Goal: Ask a question

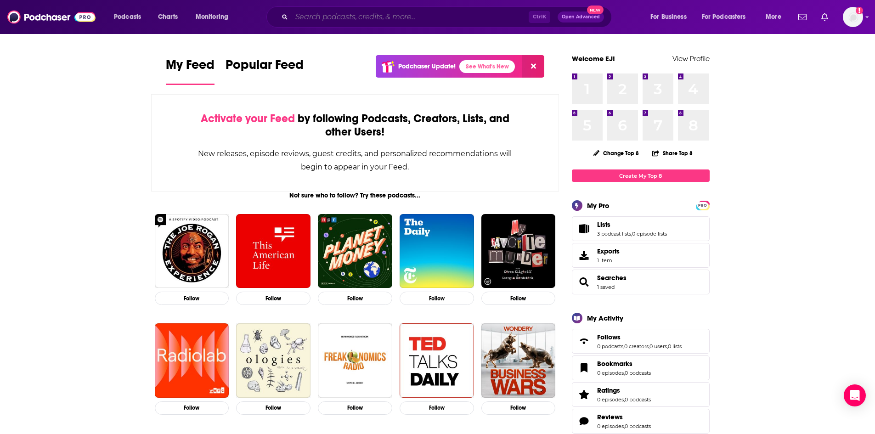
drag, startPoint x: 339, startPoint y: 14, endPoint x: 344, endPoint y: 13, distance: 5.1
click at [339, 14] on input "Search podcasts, credits, & more..." at bounding box center [410, 17] width 237 height 15
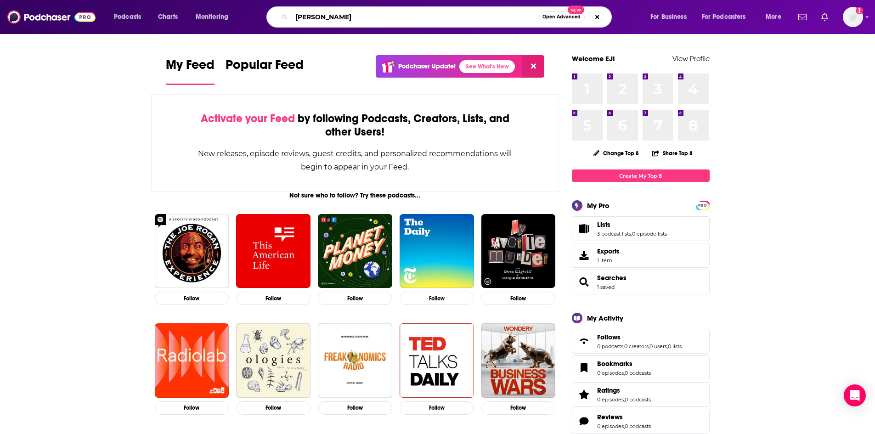
type input "rob lowe"
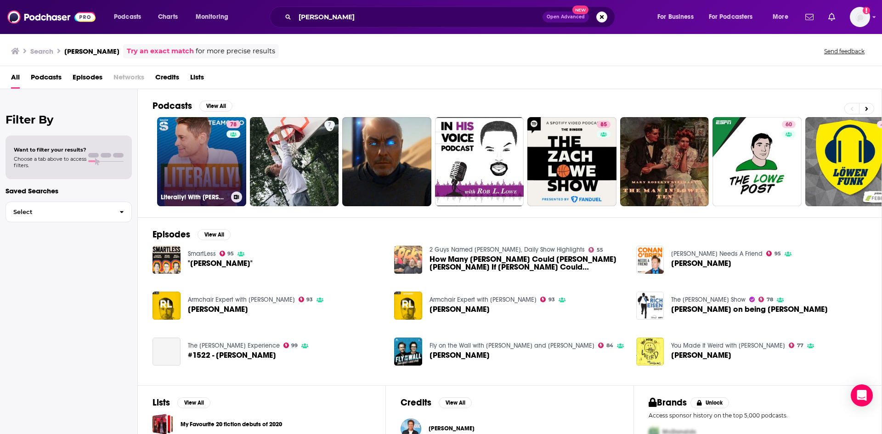
click at [204, 158] on link "78 Literally! With Rob Lowe" at bounding box center [201, 161] width 89 height 89
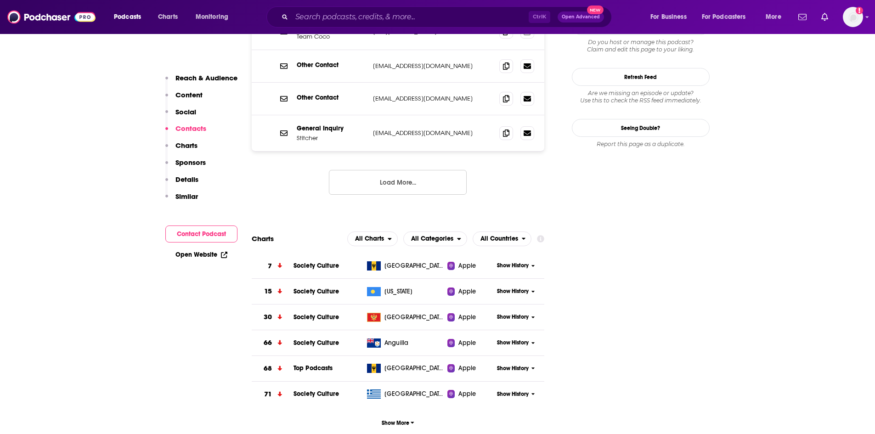
scroll to position [1010, 0]
click at [387, 419] on span "Show More" at bounding box center [398, 422] width 33 height 6
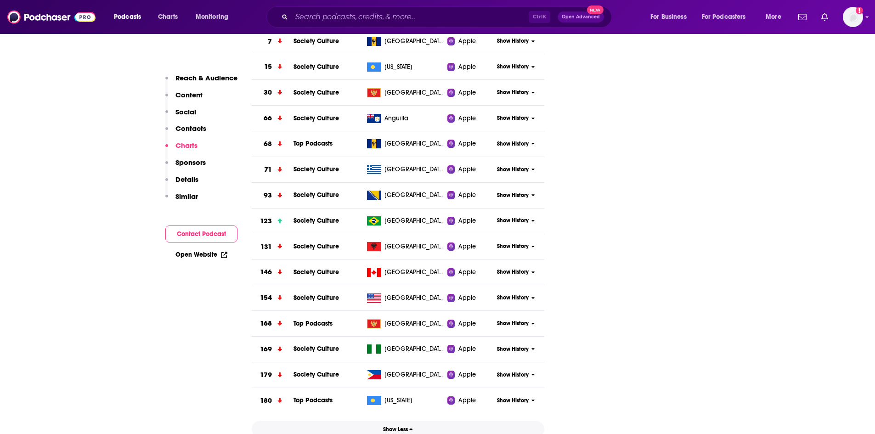
scroll to position [1240, 0]
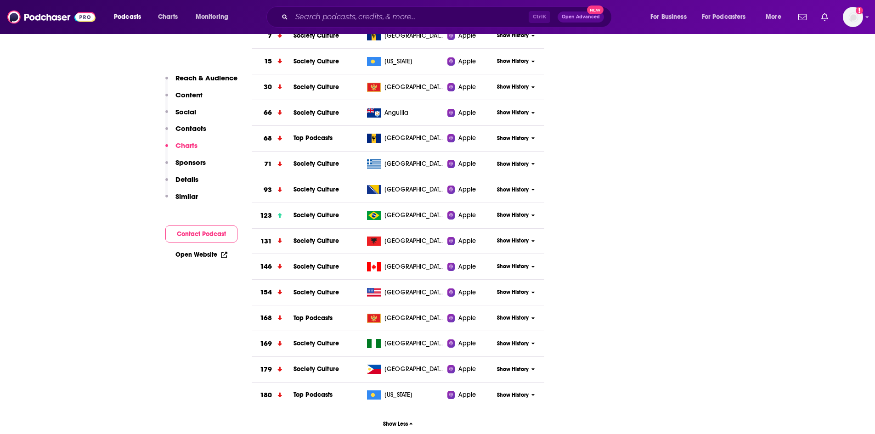
click at [512, 288] on span "Show History" at bounding box center [513, 292] width 32 height 8
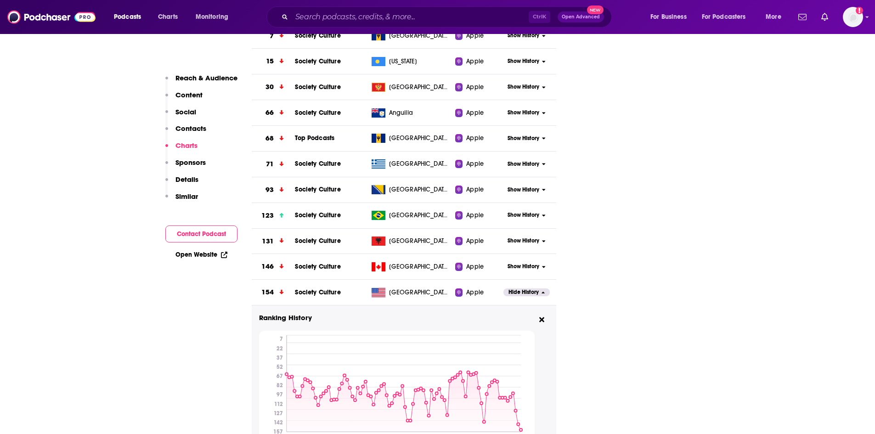
click at [534, 288] on span "Hide History" at bounding box center [523, 292] width 30 height 8
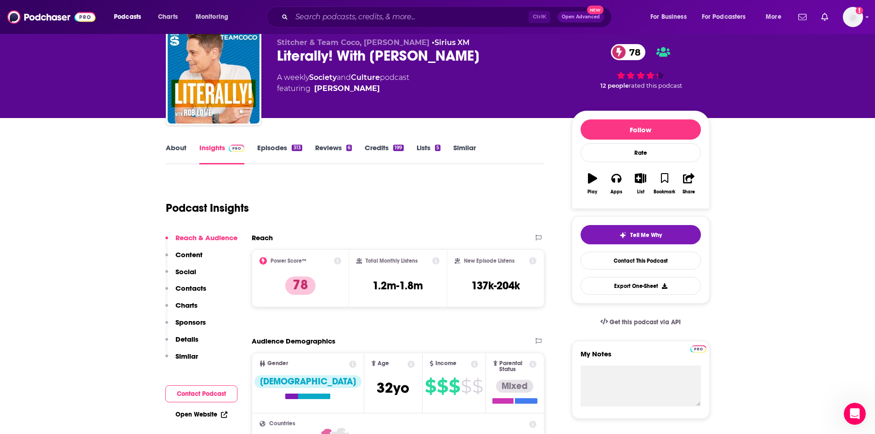
scroll to position [0, 0]
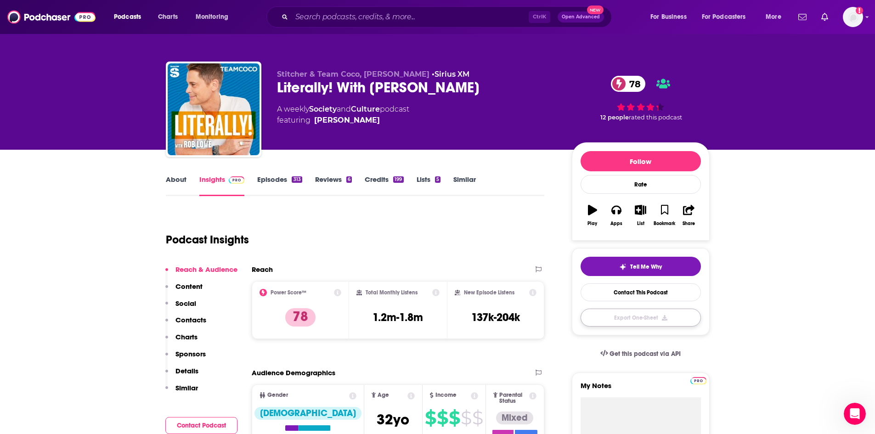
click at [662, 319] on button "Export One-Sheet" at bounding box center [641, 318] width 120 height 18
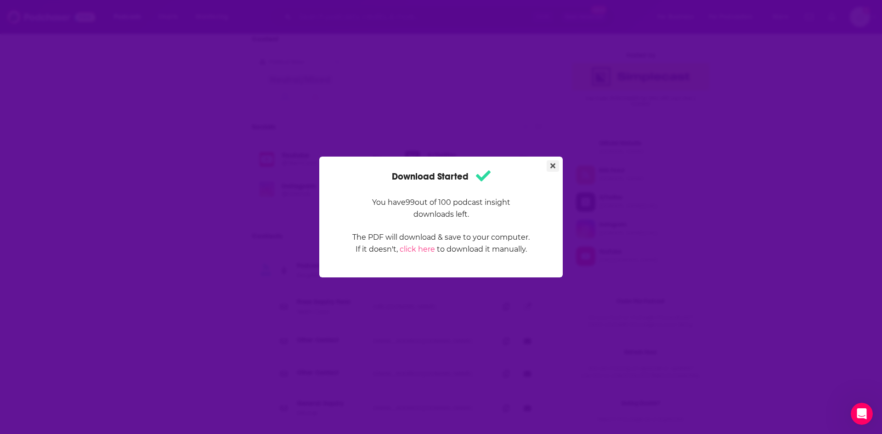
click at [555, 167] on icon "Close" at bounding box center [552, 166] width 5 height 5
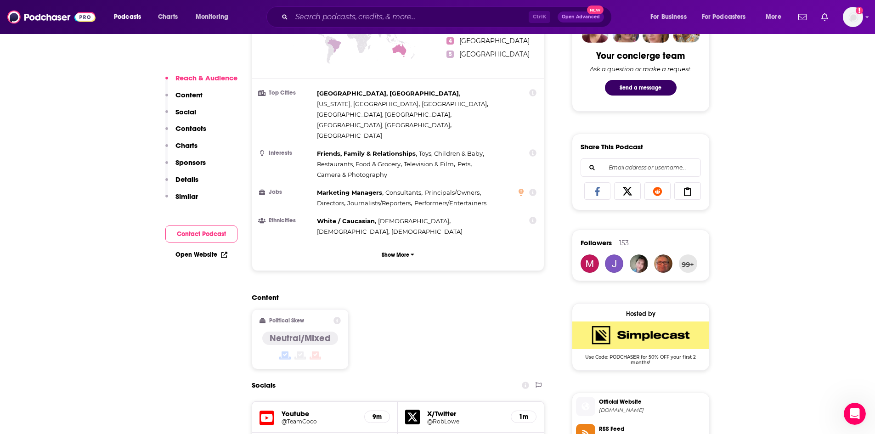
scroll to position [422, 0]
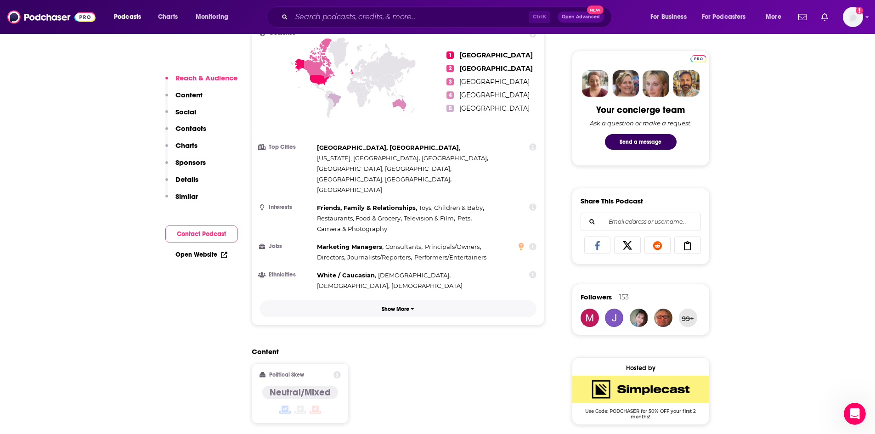
click at [397, 306] on p "Show More" at bounding box center [396, 309] width 28 height 6
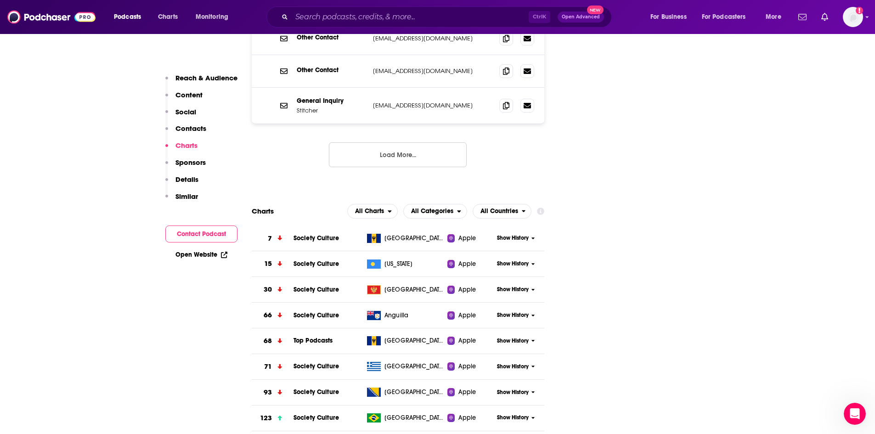
scroll to position [1157, 0]
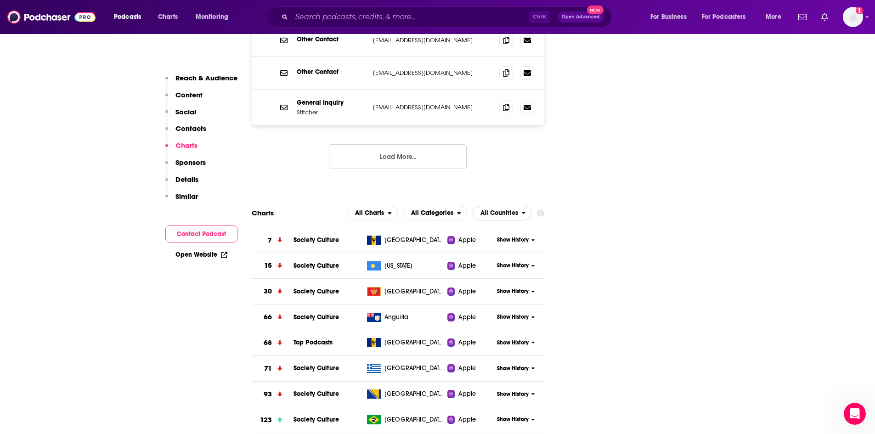
click at [506, 205] on span "All Countries" at bounding box center [497, 213] width 49 height 16
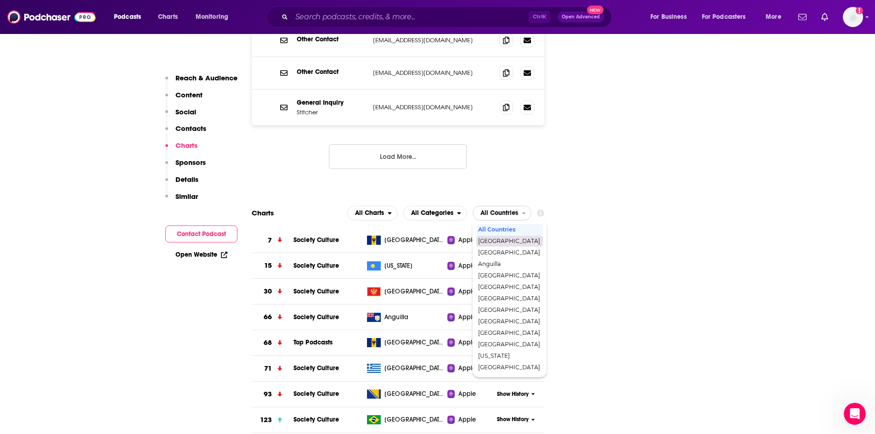
click at [496, 238] on span "[GEOGRAPHIC_DATA]" at bounding box center [509, 241] width 62 height 6
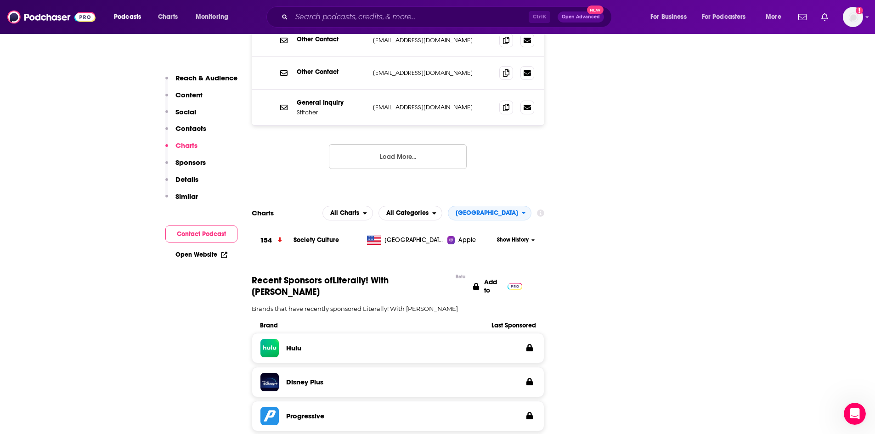
click at [419, 210] on span "All Categories" at bounding box center [407, 213] width 42 height 6
click at [436, 238] on span "Top Podcasts" at bounding box center [410, 241] width 52 height 6
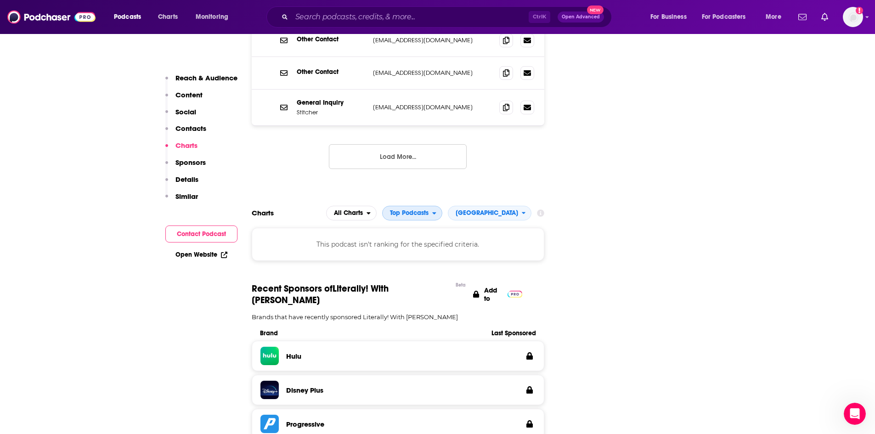
click at [429, 210] on span "Top Podcasts" at bounding box center [409, 213] width 39 height 6
click at [436, 250] on span "Society & Culture" at bounding box center [412, 253] width 48 height 6
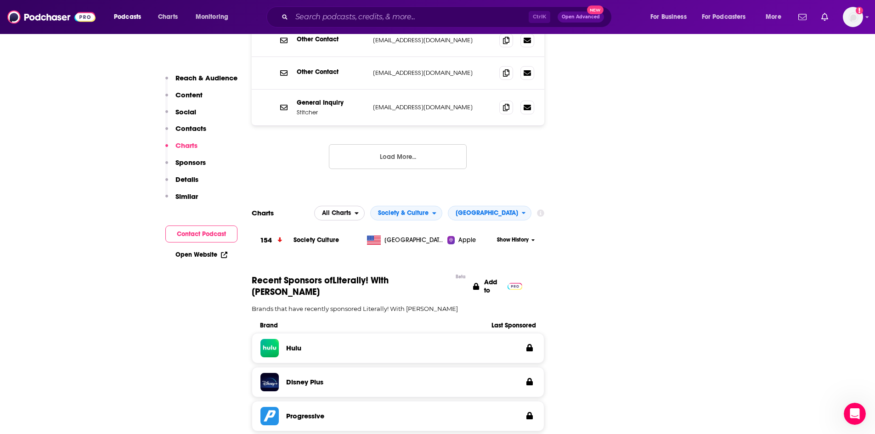
click at [351, 210] on span "All Charts" at bounding box center [336, 213] width 29 height 6
click at [432, 205] on span "Society & Culture" at bounding box center [402, 213] width 62 height 16
click at [431, 227] on span "All Categories" at bounding box center [406, 230] width 60 height 6
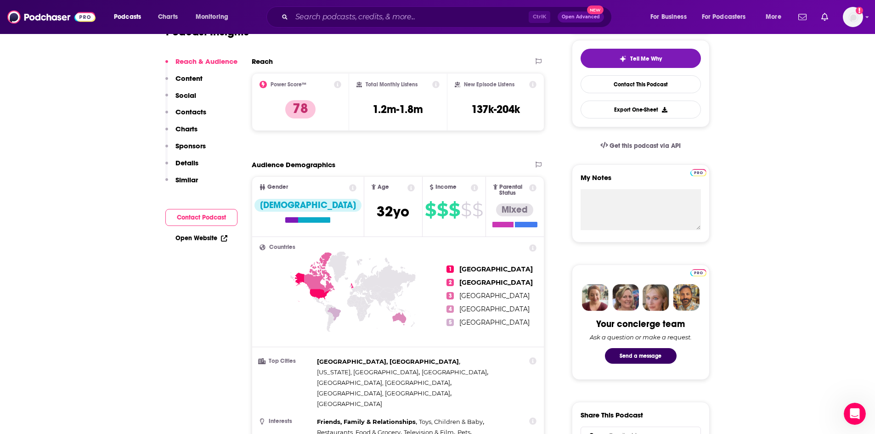
scroll to position [101, 0]
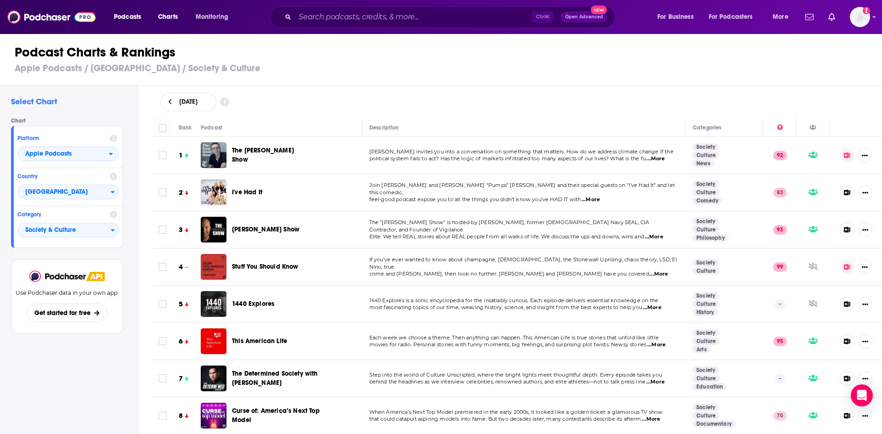
click at [183, 126] on div "Rank" at bounding box center [185, 127] width 13 height 11
click at [42, 99] on h2 "Select Chart" at bounding box center [70, 101] width 119 height 10
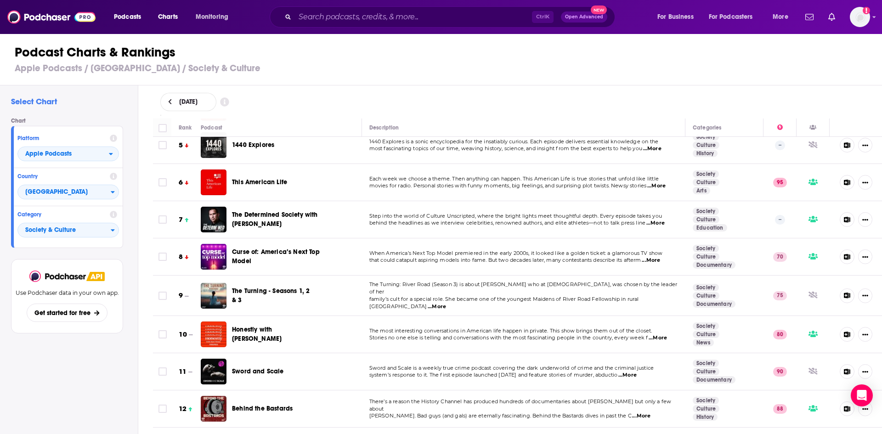
scroll to position [230, 0]
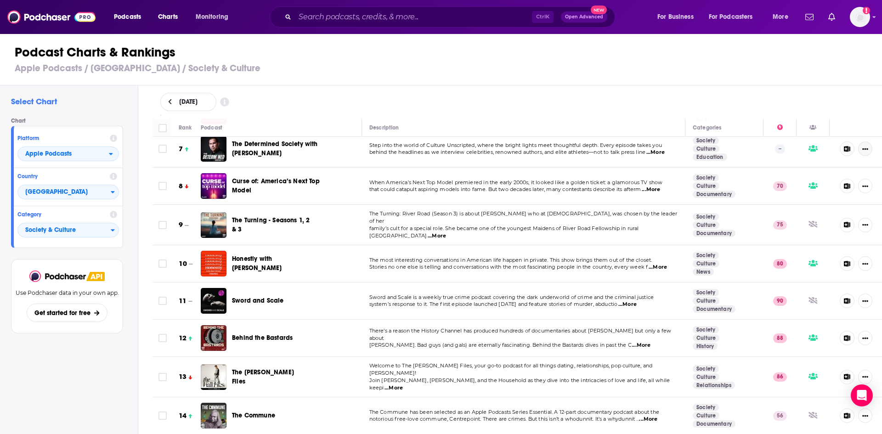
click at [862, 147] on icon "Show More Button" at bounding box center [865, 149] width 6 height 6
click at [847, 98] on div "October 9, 2025" at bounding box center [517, 102] width 715 height 18
click at [864, 395] on icon "Open Intercom Messenger" at bounding box center [861, 395] width 11 height 12
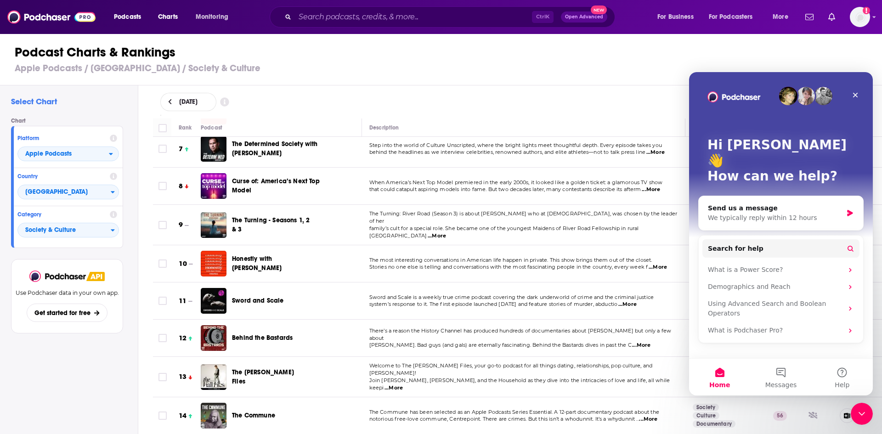
scroll to position [0, 0]
click at [794, 203] on div "Send us a message" at bounding box center [775, 208] width 135 height 10
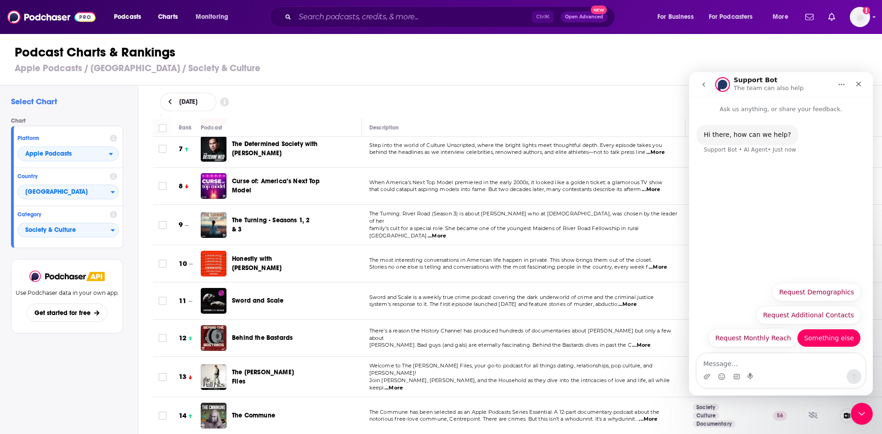
click at [832, 333] on button "Something else" at bounding box center [829, 338] width 64 height 18
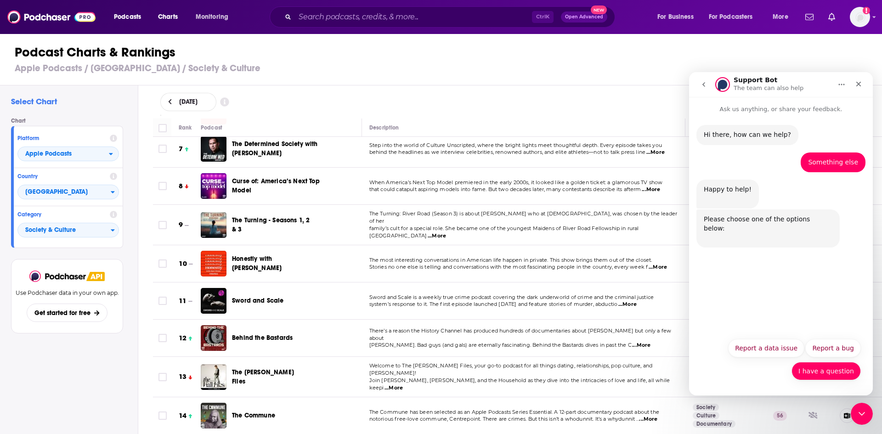
click at [830, 372] on button "I have a question" at bounding box center [825, 371] width 69 height 18
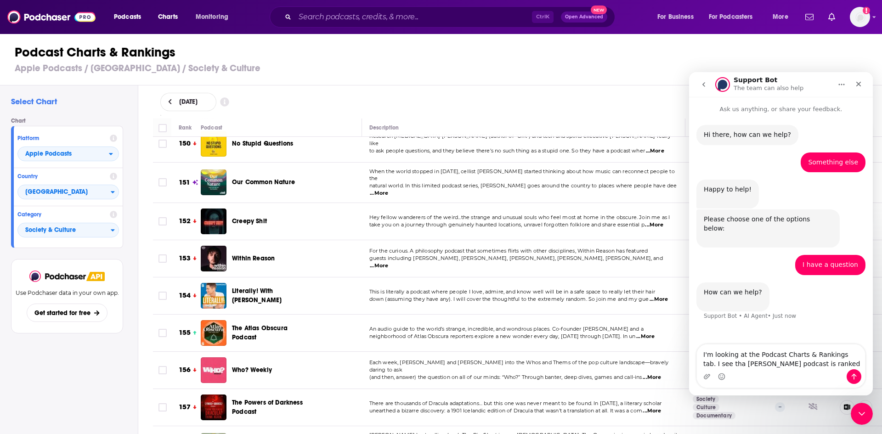
scroll to position [5603, 0]
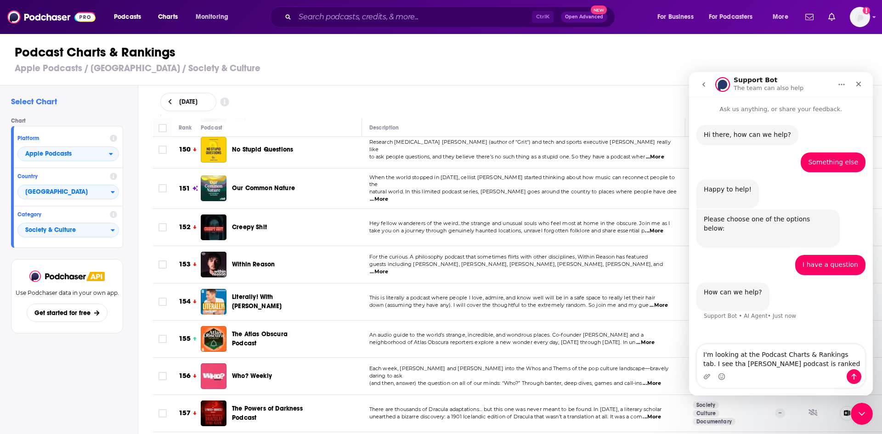
click at [711, 363] on textarea "I'm looking at the Podcast Charts & Rankings tab. I see tha Rob Lowe's podcast …" at bounding box center [781, 356] width 168 height 25
drag, startPoint x: 762, startPoint y: 364, endPoint x: 717, endPoint y: 361, distance: 46.0
click at [717, 361] on textarea "I'm looking at the Podcast Charts & Rankings tab. I see that Rob Lowe's podcast…" at bounding box center [781, 352] width 168 height 34
click at [777, 362] on textarea "I'm looking at the Podcast Charts & Rankings tab. I see that the podcast "Liter…" at bounding box center [781, 352] width 168 height 34
click at [858, 362] on textarea "I'm looking at the Podcast Charts & Rankings tab. I see that the podcast "Liter…" at bounding box center [781, 352] width 168 height 34
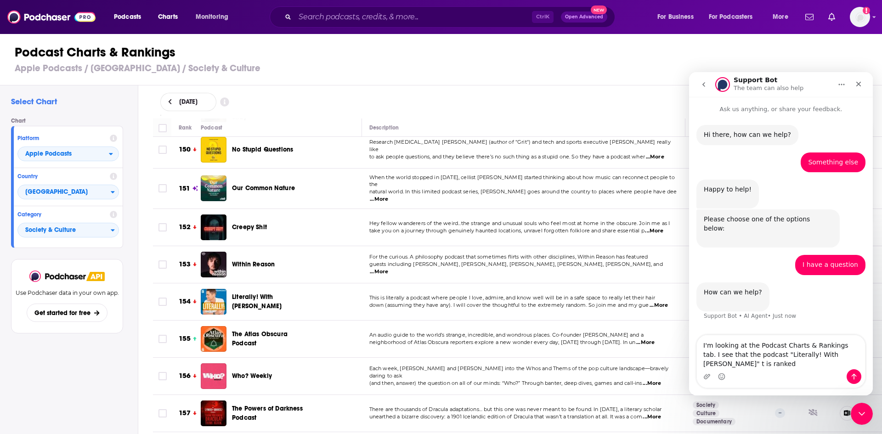
drag, startPoint x: 829, startPoint y: 366, endPoint x: 1570, endPoint y: 429, distance: 743.5
click at [829, 366] on textarea "I'm looking at the Podcast Charts & Rankings tab. I see that the podcast "Liter…" at bounding box center [781, 352] width 168 height 34
click at [832, 353] on textarea "I'm looking at the Podcast Charts & Rankings tab. I see that the podcast "Liter…" at bounding box center [781, 343] width 168 height 52
click at [846, 364] on textarea "I'm looking at the Podcast Charts & Rankings tab. I see that the podcast "Liter…" at bounding box center [781, 343] width 168 height 52
type textarea "I'm looking at the Podcast Charts & Rankings tab. I see that the podcast "Liter…"
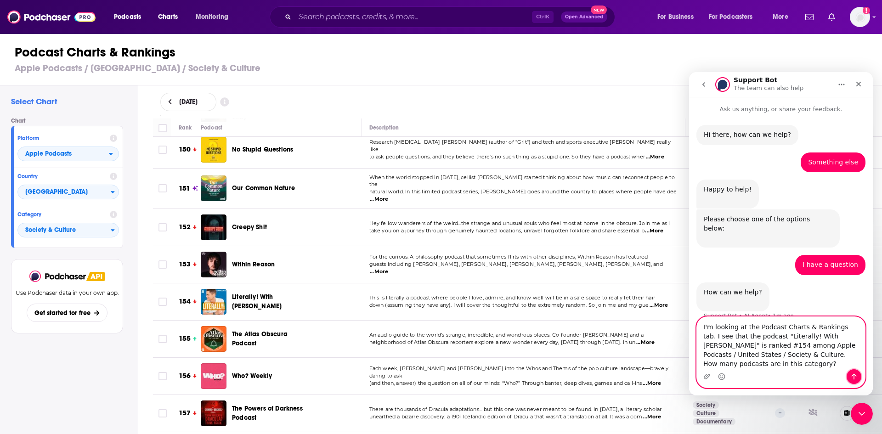
click at [857, 374] on icon "Send a message…" at bounding box center [853, 376] width 7 height 7
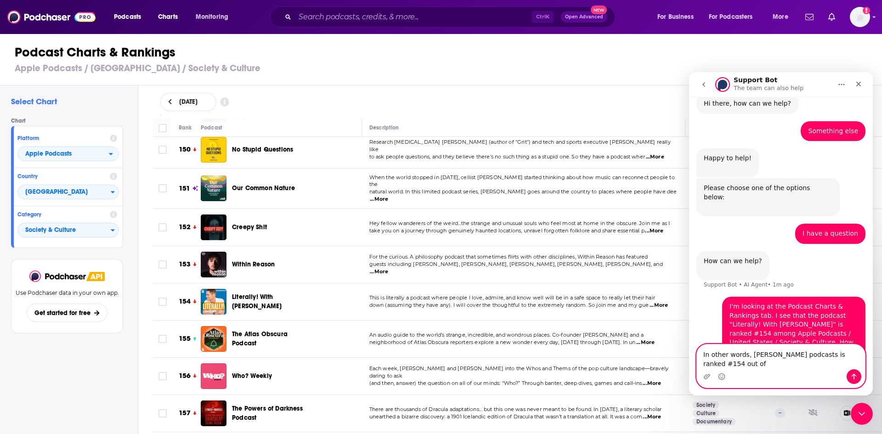
scroll to position [40, 0]
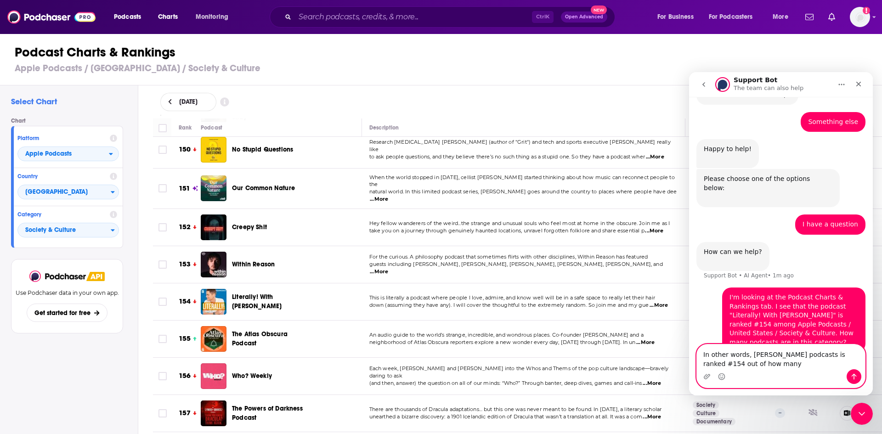
type textarea "In other words, [PERSON_NAME] podcasts is ranked #154 out of how many?"
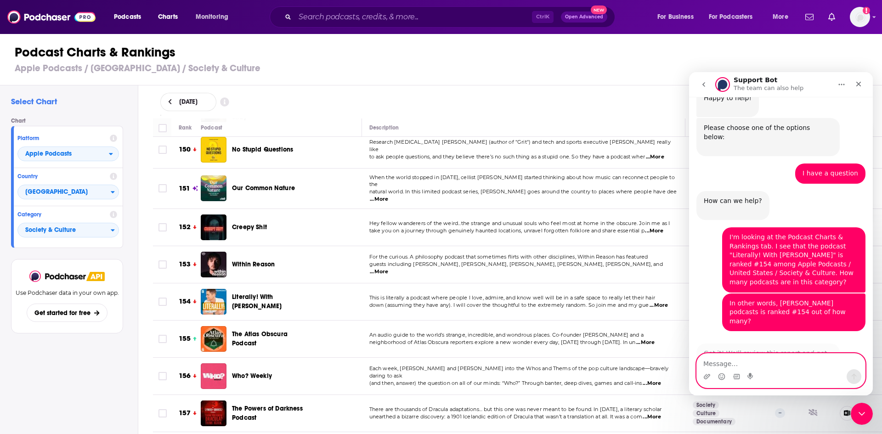
scroll to position [136, 0]
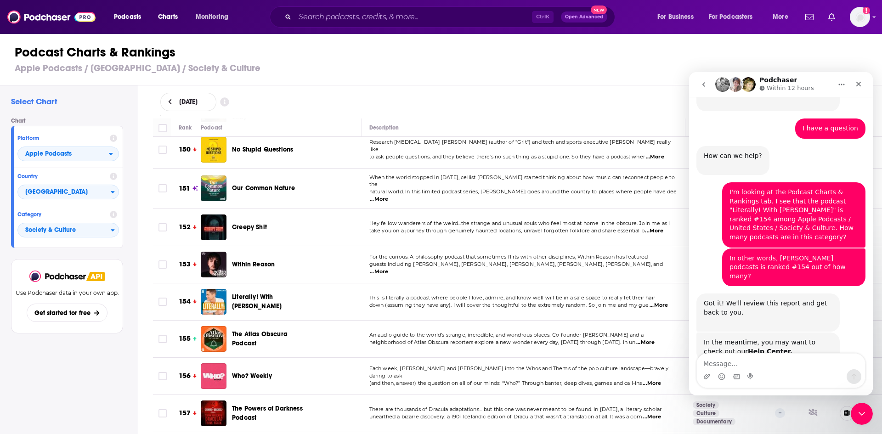
drag, startPoint x: 95, startPoint y: 355, endPoint x: 584, endPoint y: 149, distance: 530.1
click at [95, 355] on div "Use Podchaser data in your own app. Get started for free" at bounding box center [67, 307] width 112 height 96
click at [856, 84] on icon "Close" at bounding box center [858, 83] width 7 height 7
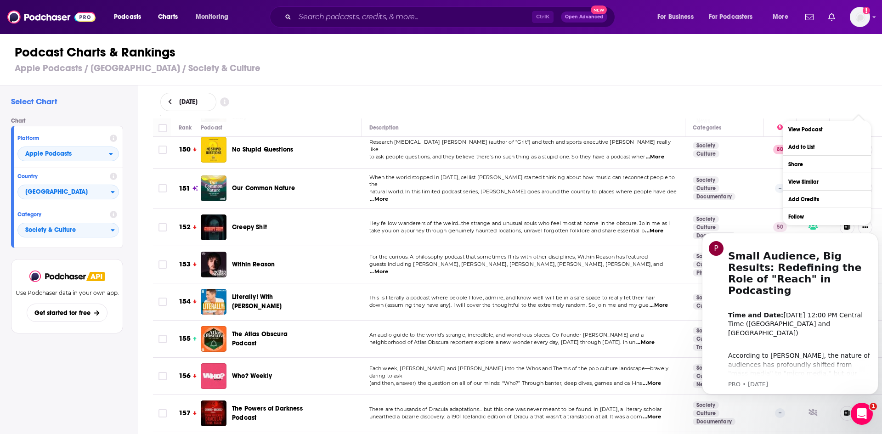
scroll to position [0, 0]
click at [805, 96] on div "October 9, 2025" at bounding box center [517, 102] width 715 height 18
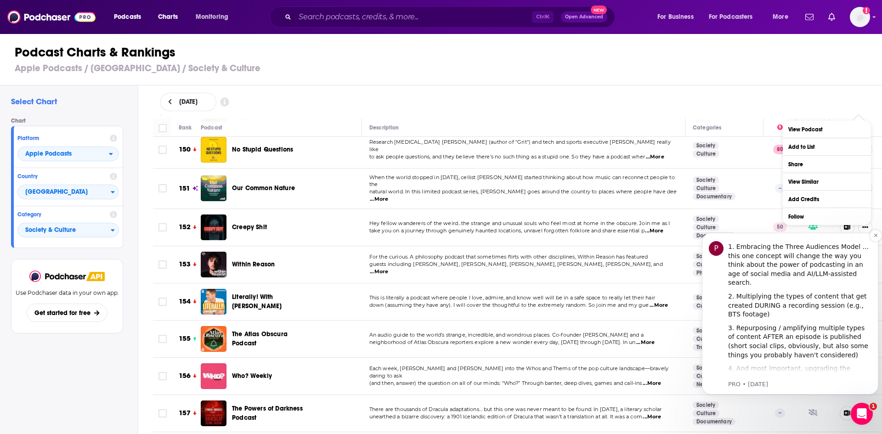
scroll to position [322, 0]
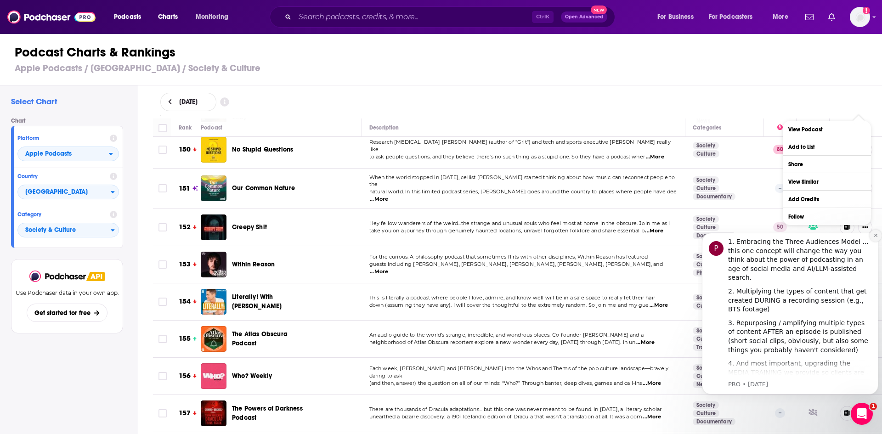
click at [877, 238] on icon "Dismiss notification" at bounding box center [875, 235] width 5 height 5
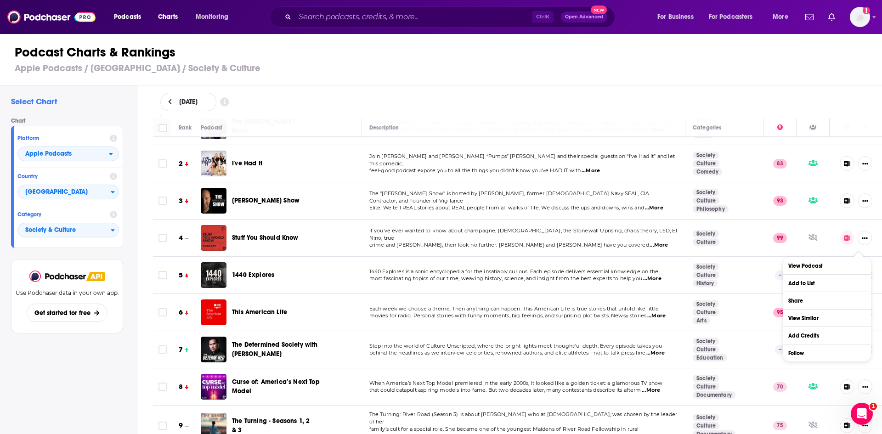
scroll to position [0, 0]
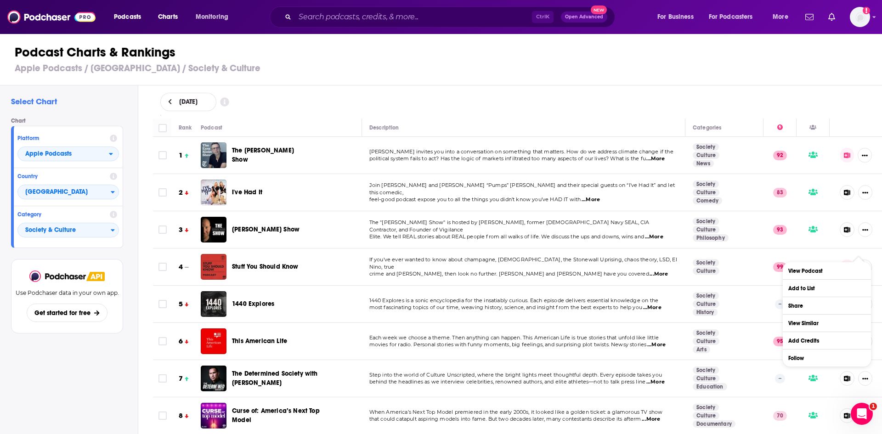
click at [229, 101] on icon at bounding box center [224, 102] width 9 height 9
click at [406, 90] on div "Date For historical charts beyond 90 days, contact our sales team about our API…" at bounding box center [518, 101] width 744 height 33
click at [857, 416] on icon "Open Intercom Messenger" at bounding box center [860, 412] width 15 height 15
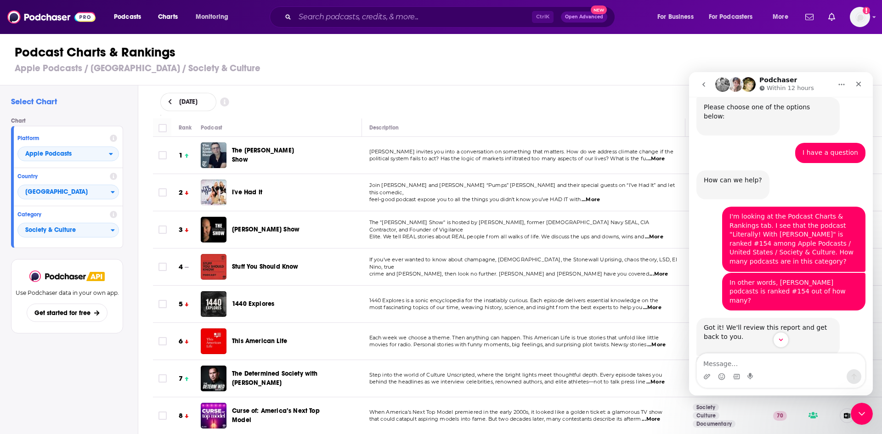
scroll to position [136, 0]
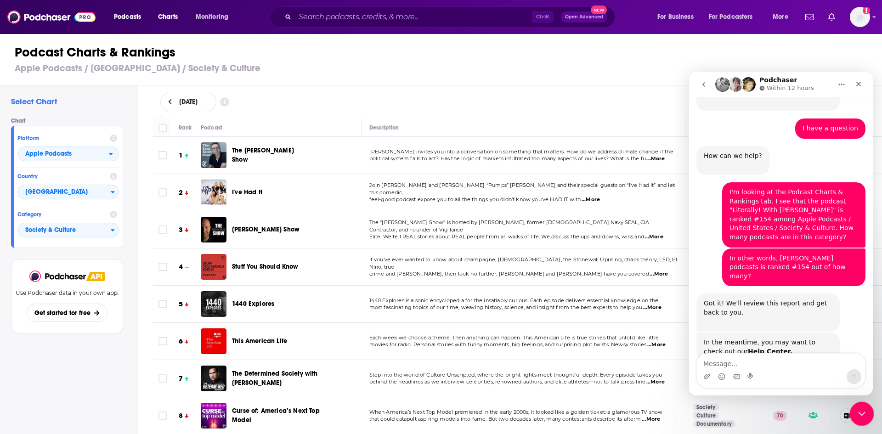
click at [868, 419] on div "Close Intercom Messenger" at bounding box center [860, 412] width 22 height 22
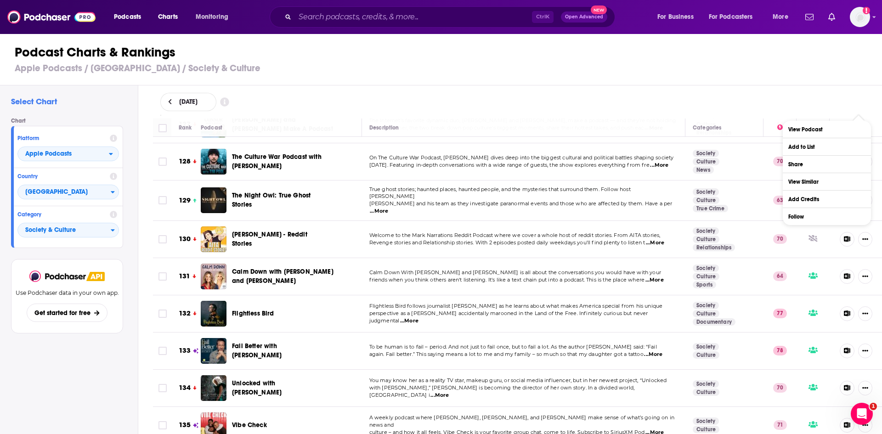
scroll to position [4823, 0]
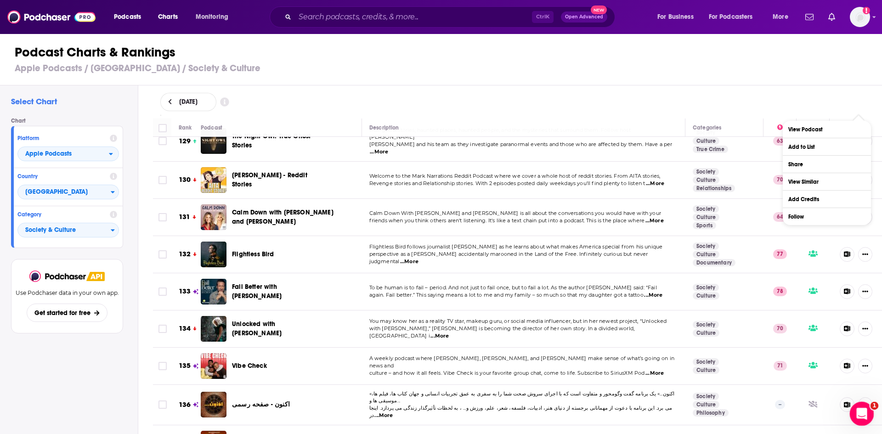
click at [862, 409] on icon "Open Intercom Messenger" at bounding box center [860, 412] width 15 height 15
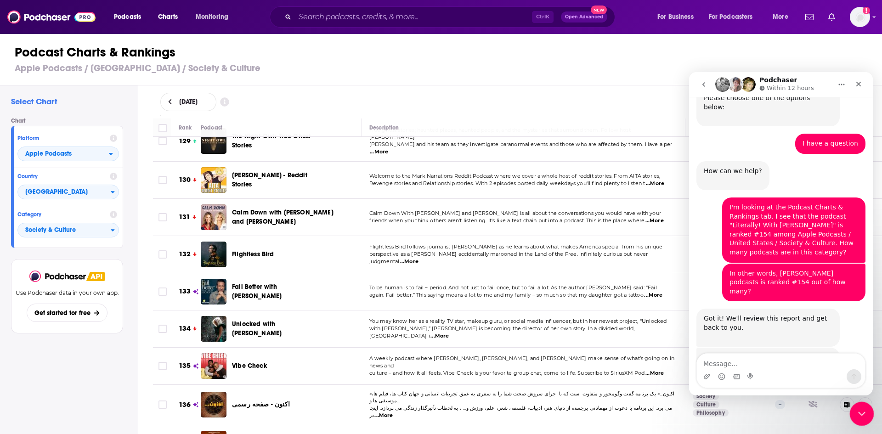
scroll to position [136, 0]
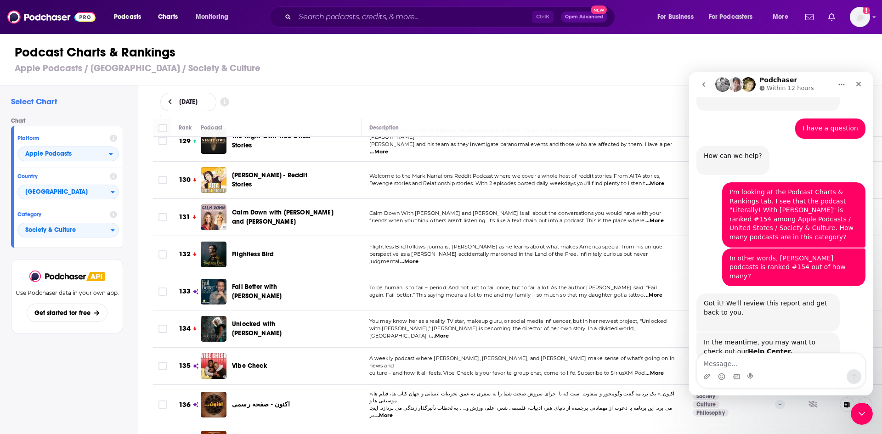
click at [836, 333] on div "In the meantime, you may want to check out our Help Center . Support Bot • 8m a…" at bounding box center [780, 357] width 169 height 49
click at [855, 412] on icon "Close Intercom Messenger" at bounding box center [860, 412] width 11 height 11
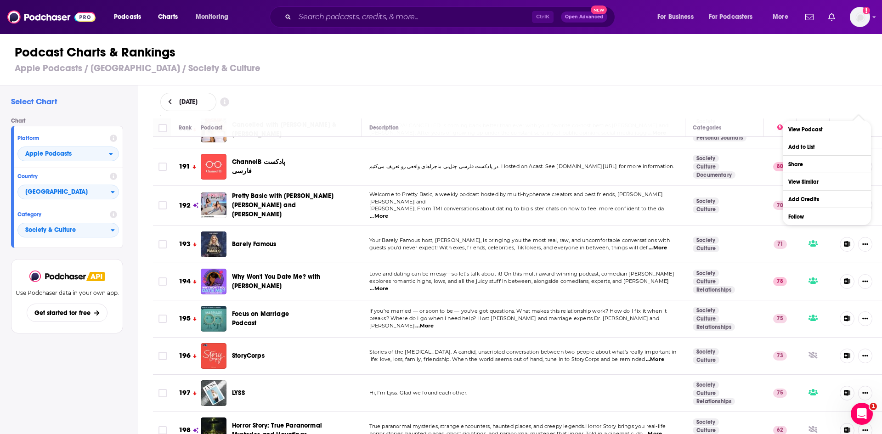
scroll to position [7145, 0]
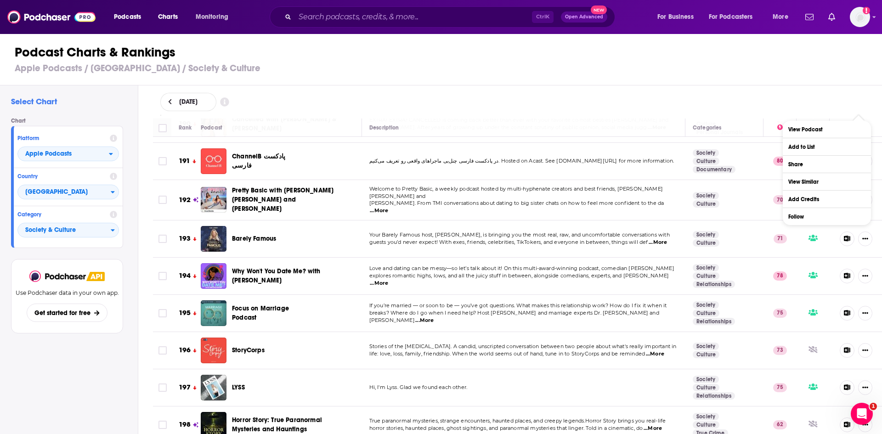
click at [229, 102] on icon at bounding box center [224, 101] width 9 height 9
click at [91, 362] on div "Select Chart Chart Platform Apple Podcasts Country United States Category Socie…" at bounding box center [69, 285] width 138 height 401
click at [863, 412] on icon "Open Intercom Messenger" at bounding box center [860, 412] width 15 height 15
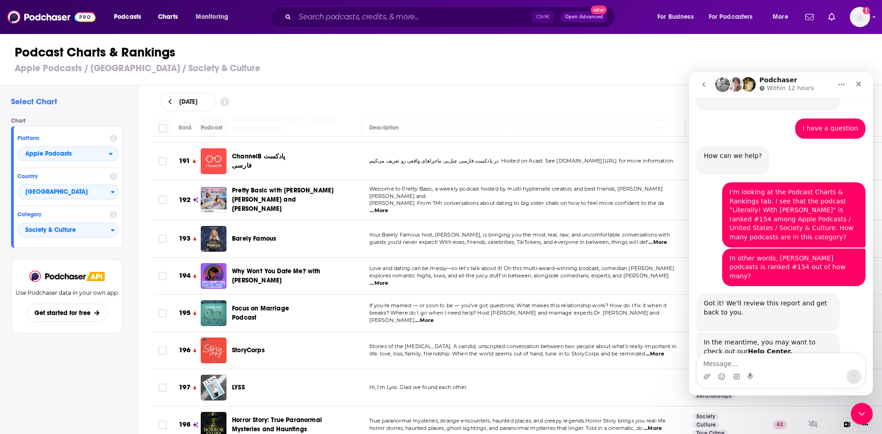
scroll to position [90, 0]
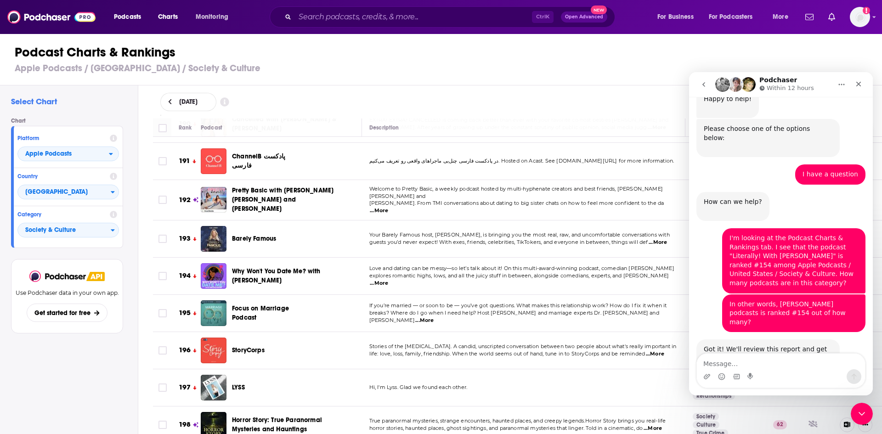
click at [701, 86] on icon "go back" at bounding box center [703, 84] width 7 height 7
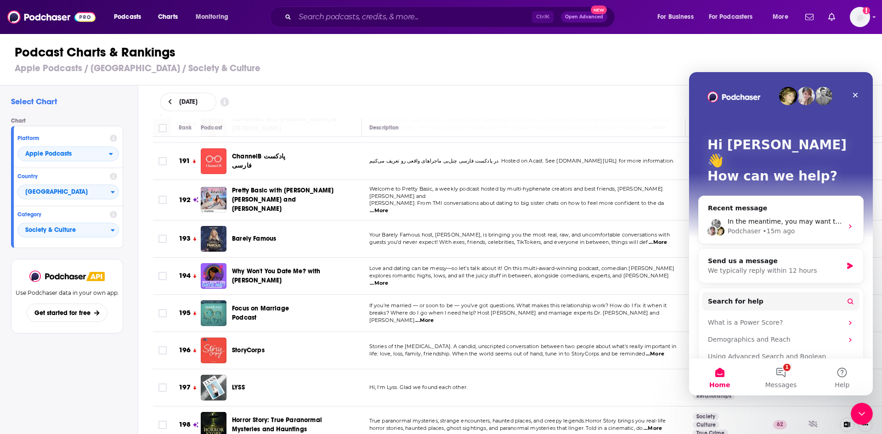
scroll to position [0, 0]
click at [783, 373] on button "1 Messages" at bounding box center [780, 377] width 61 height 37
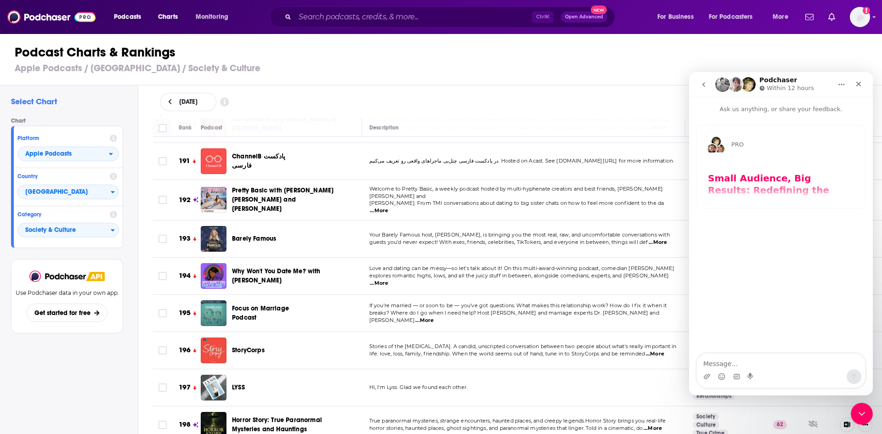
click at [705, 87] on icon "go back" at bounding box center [703, 84] width 7 height 7
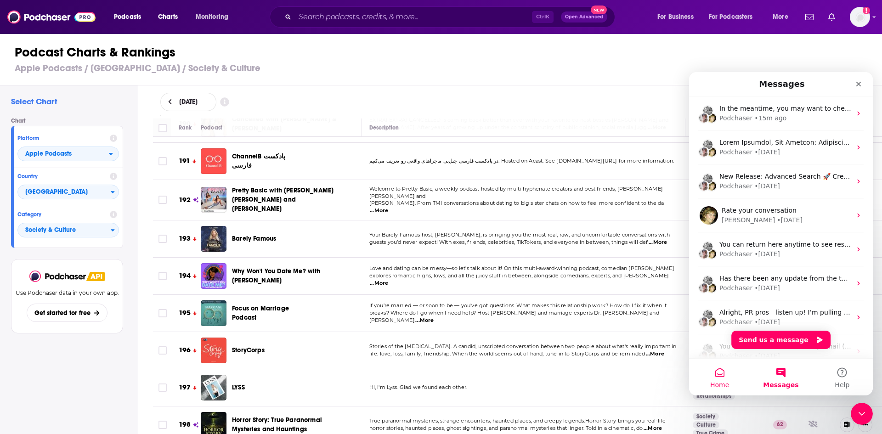
click at [711, 368] on button "Home" at bounding box center [719, 377] width 61 height 37
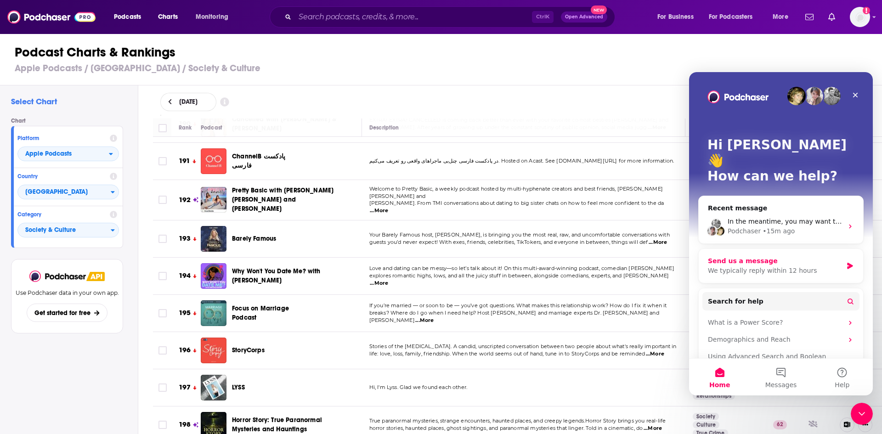
click at [769, 256] on div "Send us a message" at bounding box center [775, 261] width 135 height 10
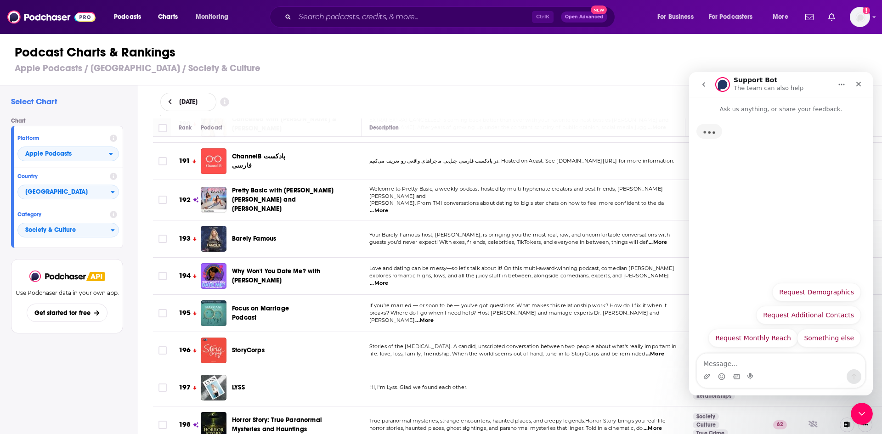
click at [704, 83] on icon "go back" at bounding box center [703, 84] width 3 height 5
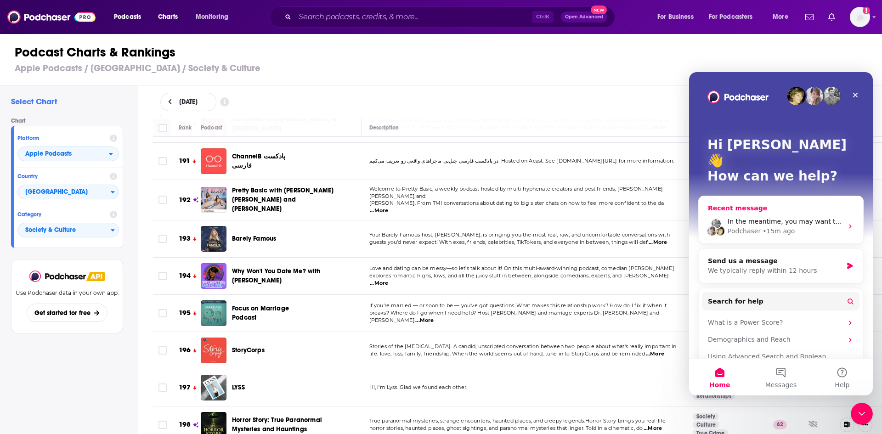
click at [752, 209] on div "In the meantime, you may want to check out our Help Center. Podchaser • 15m ago" at bounding box center [781, 226] width 164 height 34
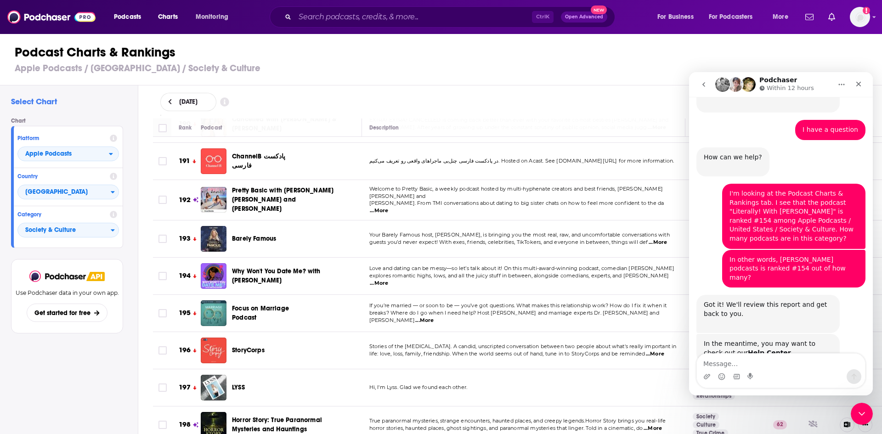
scroll to position [136, 0]
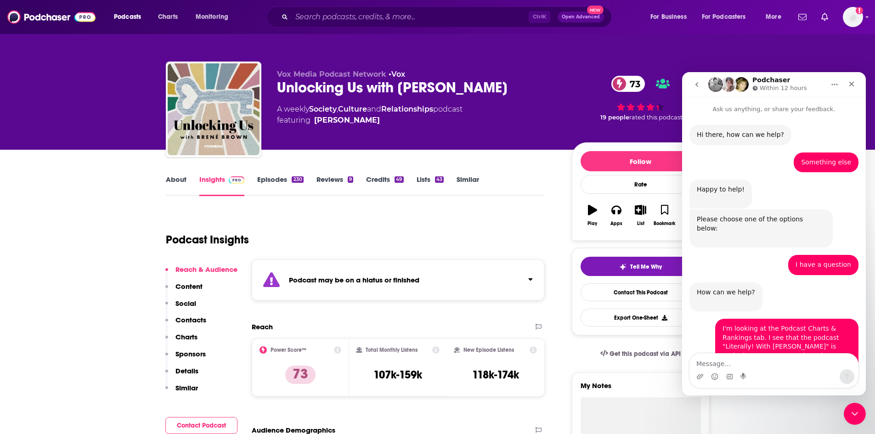
scroll to position [136, 0]
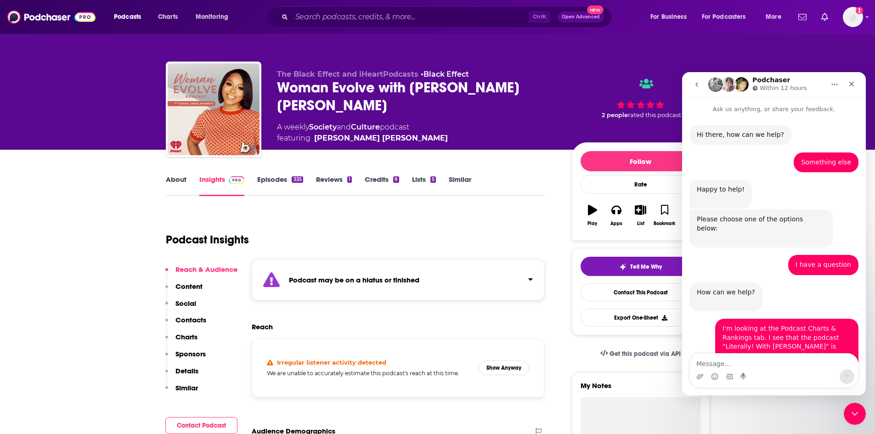
scroll to position [136, 0]
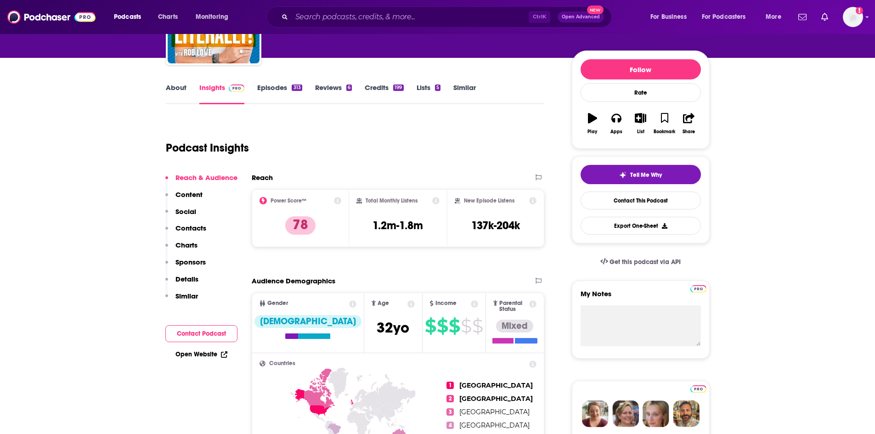
scroll to position [92, 0]
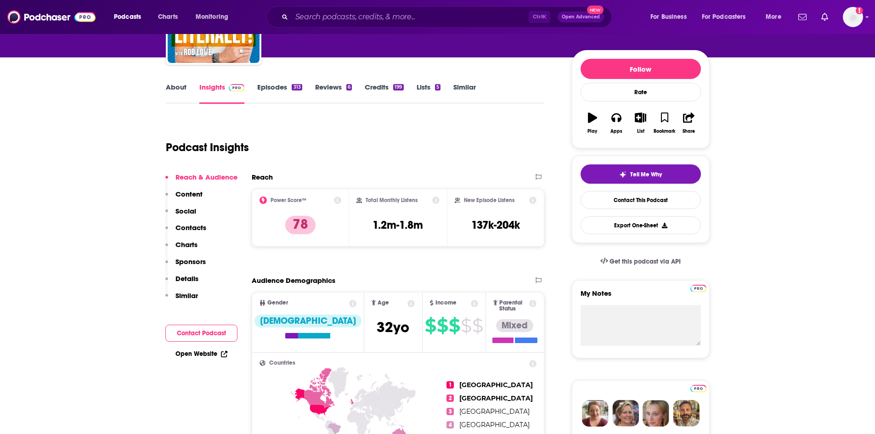
click at [437, 200] on icon at bounding box center [435, 200] width 7 height 7
click at [531, 203] on icon at bounding box center [533, 200] width 7 height 7
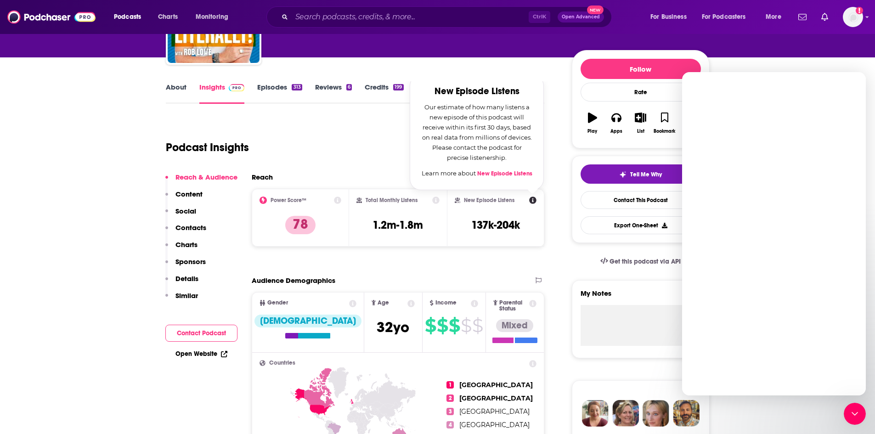
scroll to position [0, 0]
drag, startPoint x: 1480, startPoint y: 278, endPoint x: 798, endPoint y: 206, distance: 685.9
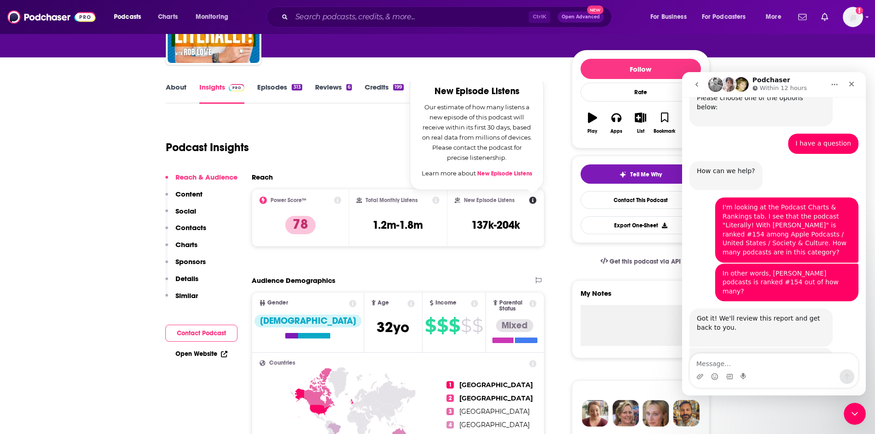
scroll to position [136, 0]
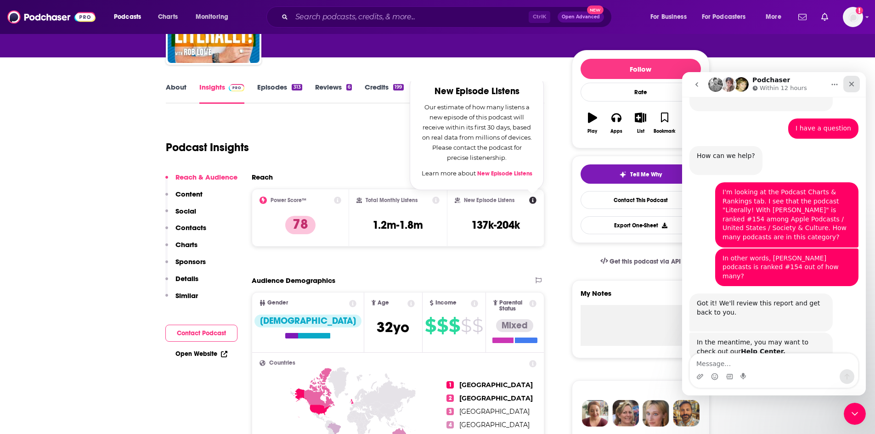
click at [851, 83] on icon "Close" at bounding box center [851, 84] width 5 height 5
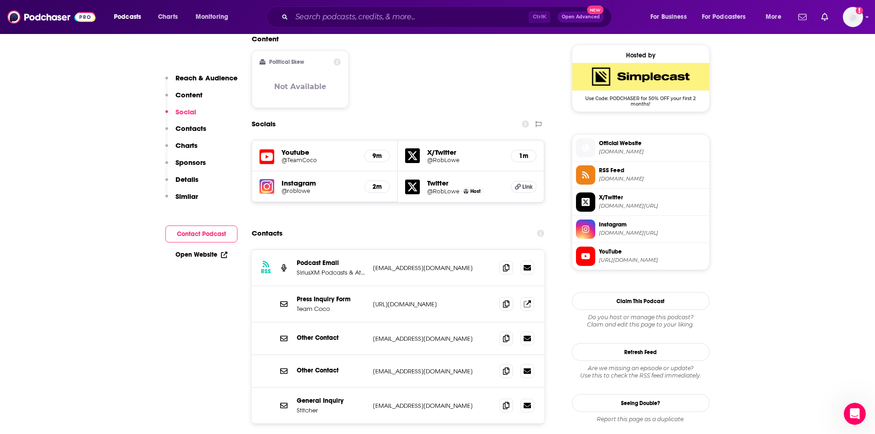
scroll to position [735, 0]
click at [851, 412] on icon "Open Intercom Messenger" at bounding box center [853, 412] width 15 height 15
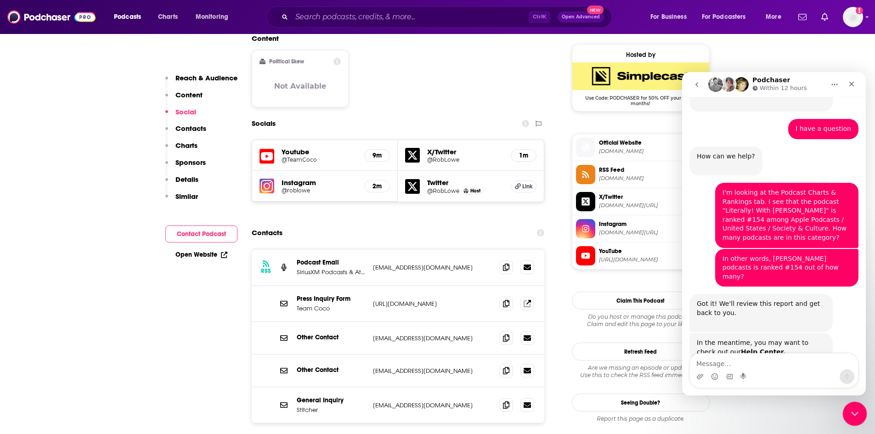
scroll to position [136, 0]
click at [850, 412] on icon "Close Intercom Messenger" at bounding box center [853, 412] width 11 height 11
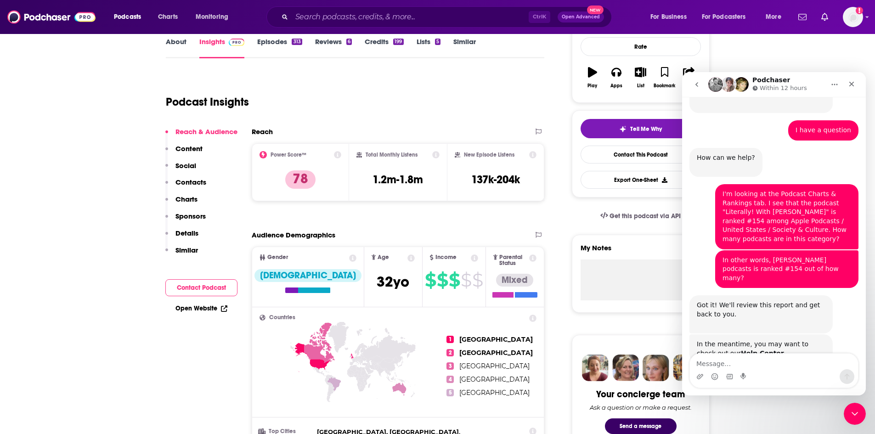
scroll to position [136, 0]
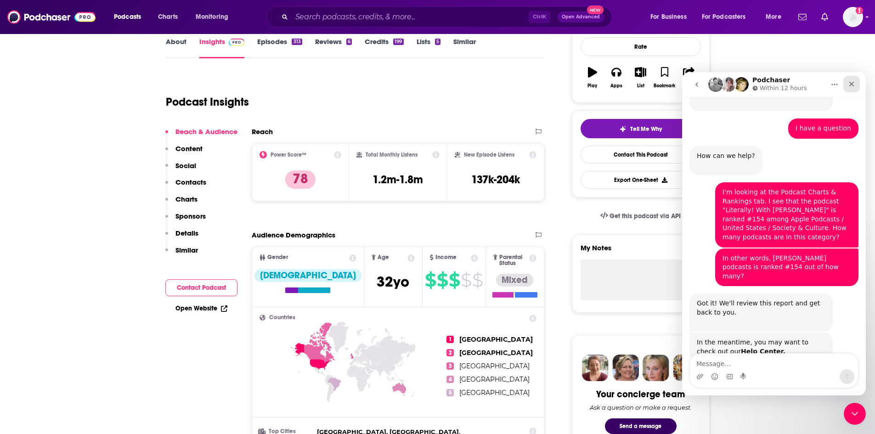
click at [853, 86] on icon "Close" at bounding box center [851, 84] width 5 height 5
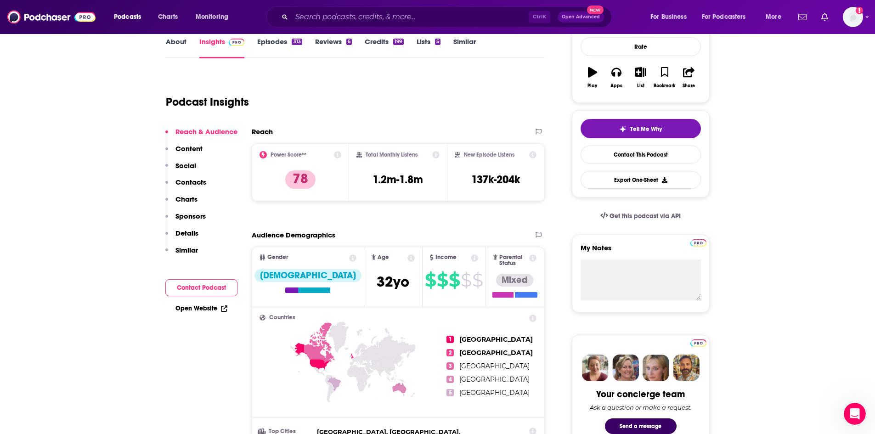
click at [435, 124] on div "Podcast Insights" at bounding box center [355, 100] width 379 height 54
click at [435, 153] on icon at bounding box center [435, 154] width 7 height 7
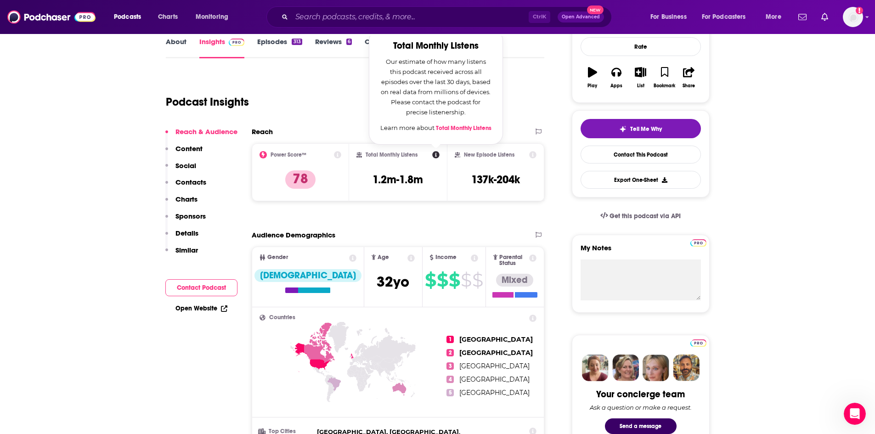
click at [530, 155] on icon at bounding box center [533, 154] width 7 height 7
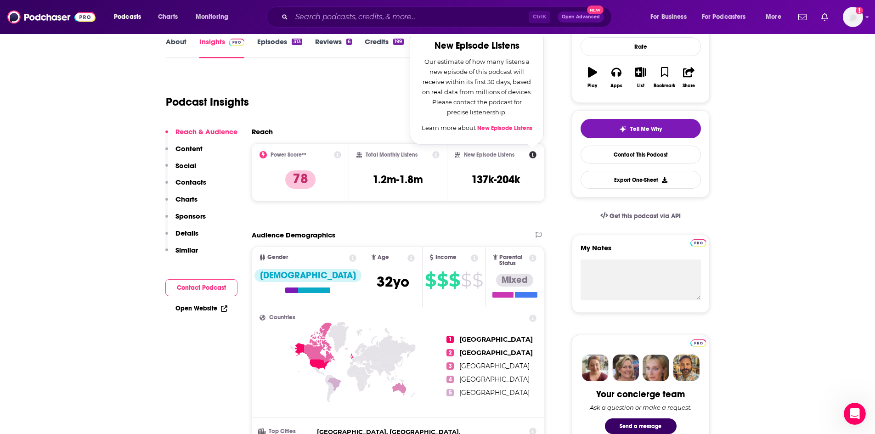
click at [511, 129] on link "New Episode Listens" at bounding box center [504, 127] width 55 height 7
